Goal: Communication & Community: Answer question/provide support

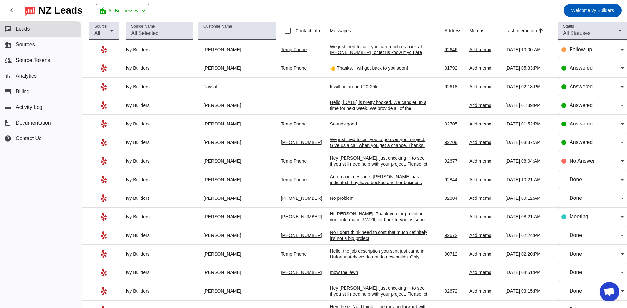
click at [346, 122] on div "Sounds good" at bounding box center [379, 124] width 98 height 6
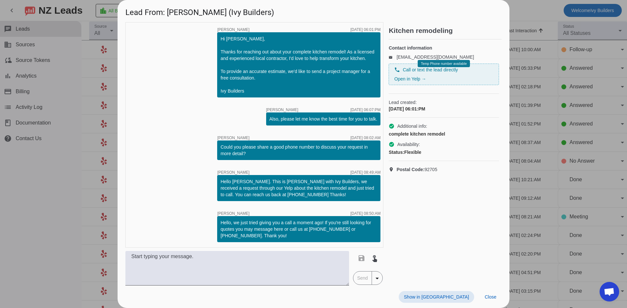
scroll to position [181, 0]
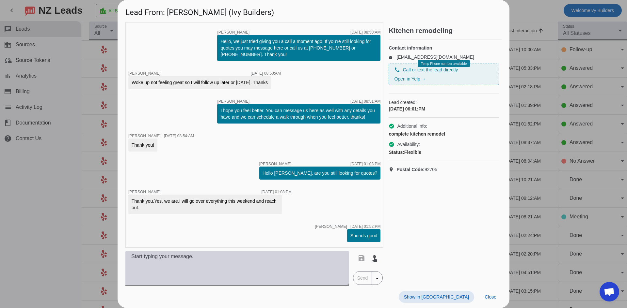
click at [249, 258] on textarea at bounding box center [237, 268] width 224 height 35
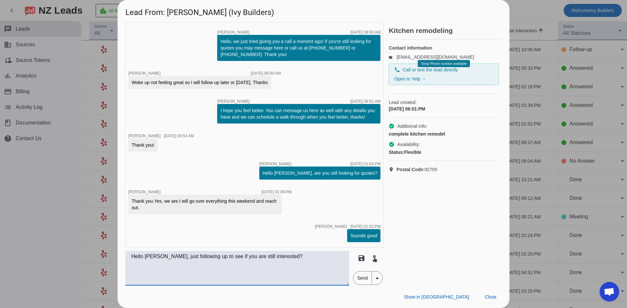
type textarea "Hello [PERSON_NAME], just following up to see if you are still interested?"
click at [369, 278] on span "Send" at bounding box center [362, 278] width 19 height 13
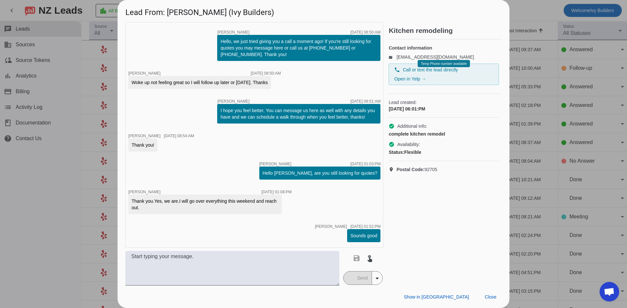
scroll to position [210, 0]
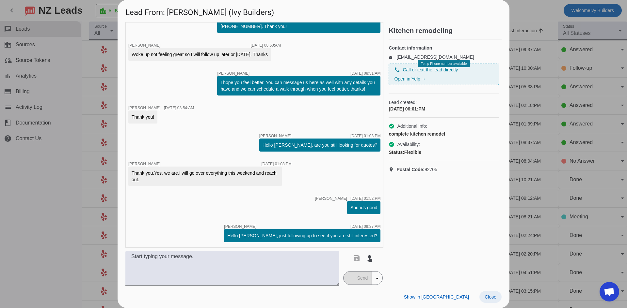
click at [489, 300] on span "Close" at bounding box center [490, 297] width 12 height 5
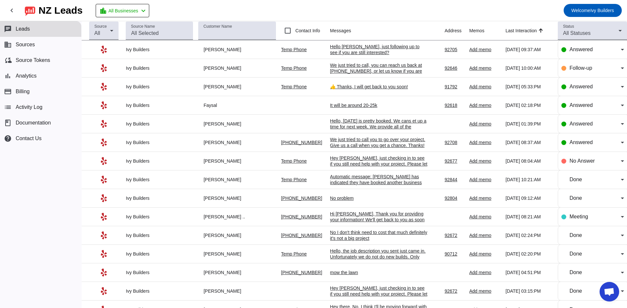
click at [331, 47] on div "Hello [PERSON_NAME], just following up to see if you are still interested?" at bounding box center [379, 50] width 98 height 12
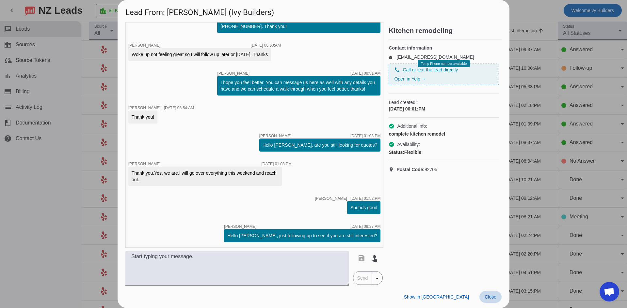
click at [489, 297] on span "Close" at bounding box center [490, 297] width 12 height 5
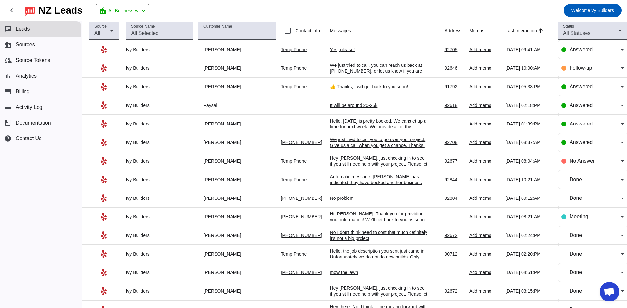
click at [343, 49] on div "Yes, please!" at bounding box center [379, 50] width 98 height 6
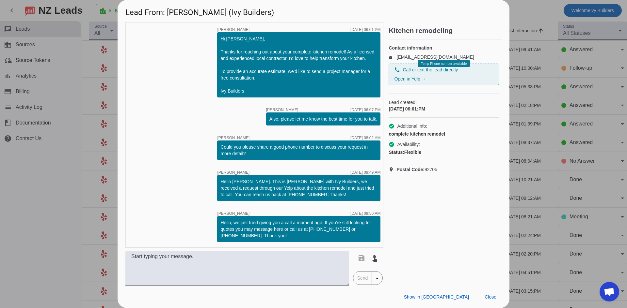
scroll to position [238, 0]
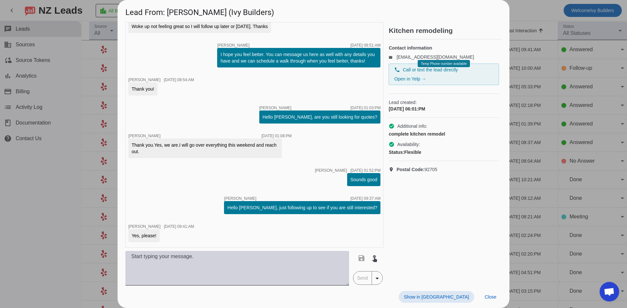
click at [210, 252] on textarea at bounding box center [237, 268] width 224 height 35
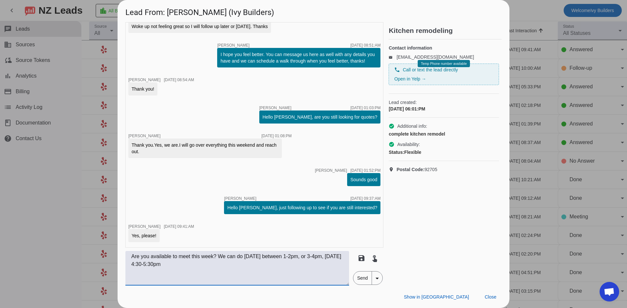
click at [155, 265] on textarea "Are you available to meet this week? We can do [DATE] between 1-2pm, or 3-4pm, …" at bounding box center [237, 268] width 224 height 35
click at [271, 266] on textarea "Are you available to meet this week? We can do [DATE] between 1-2pm, or 3-4pm, …" at bounding box center [237, 268] width 224 height 35
click at [277, 266] on textarea "Are you available to meet this week? We can do [DATE] between 1-2pm, or 3-4pm, …" at bounding box center [237, 268] width 224 height 35
click at [276, 267] on textarea "Are you available to meet this week? We can do [DATE] between 1-2pm, or 3-4pm, …" at bounding box center [237, 268] width 224 height 35
click at [307, 258] on textarea "Are you available to meet this week? We can do [DATE] between 1-2pm, or 3-4pm, …" at bounding box center [237, 268] width 224 height 35
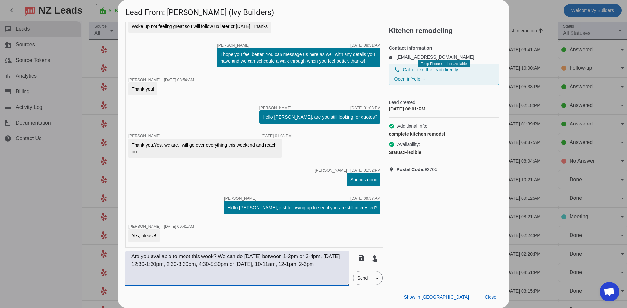
type textarea "Are you available to meet this week? We can do [DATE] between 1-2pm or 3-4pm, […"
click at [364, 281] on span "Send" at bounding box center [362, 278] width 19 height 13
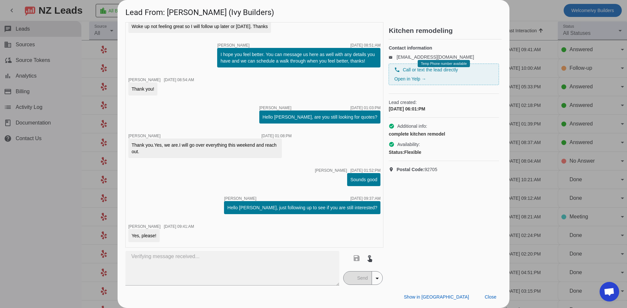
scroll to position [279, 0]
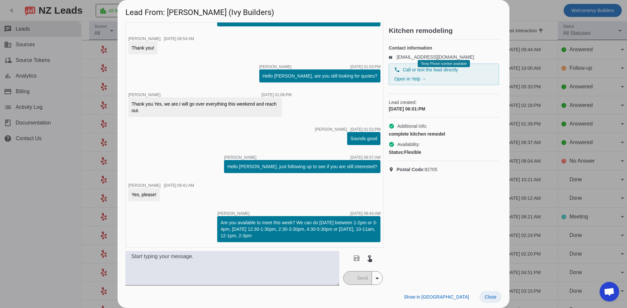
click at [491, 300] on span "Close" at bounding box center [490, 297] width 12 height 5
